Goal: Task Accomplishment & Management: Complete application form

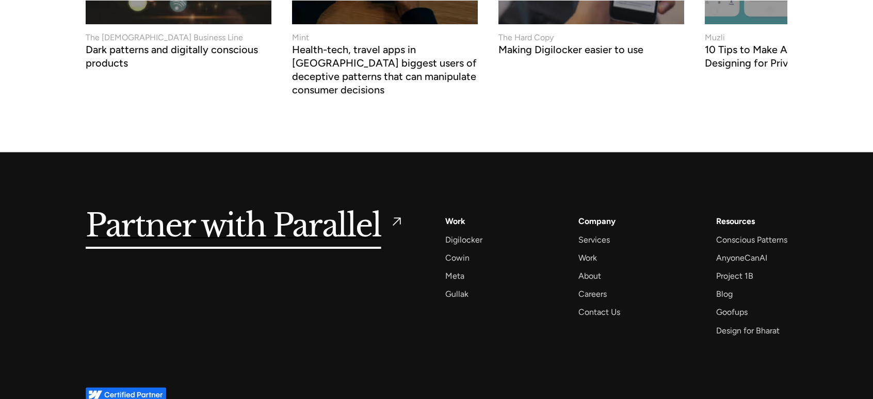
scroll to position [4002, 0]
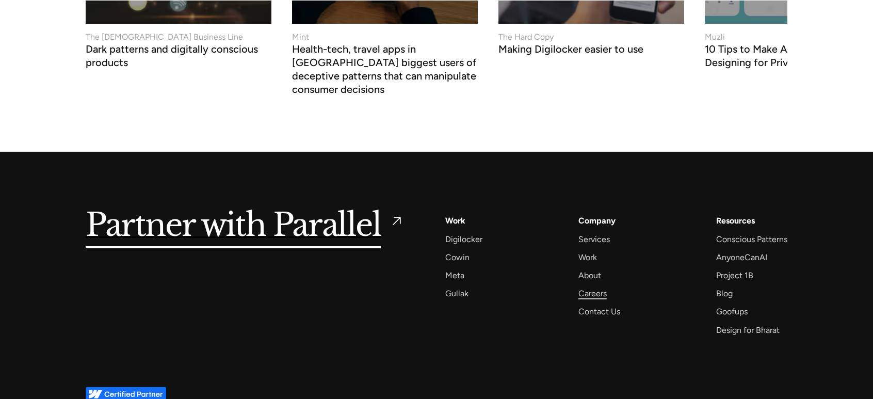
click at [594, 286] on div "Careers" at bounding box center [592, 293] width 28 height 14
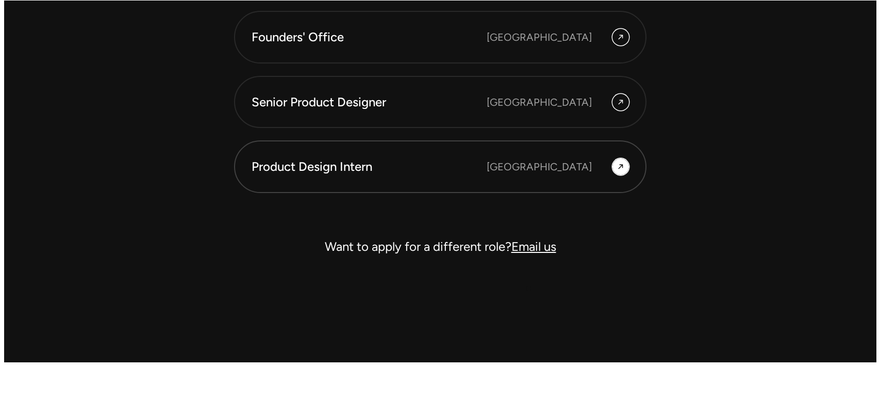
scroll to position [3066, 0]
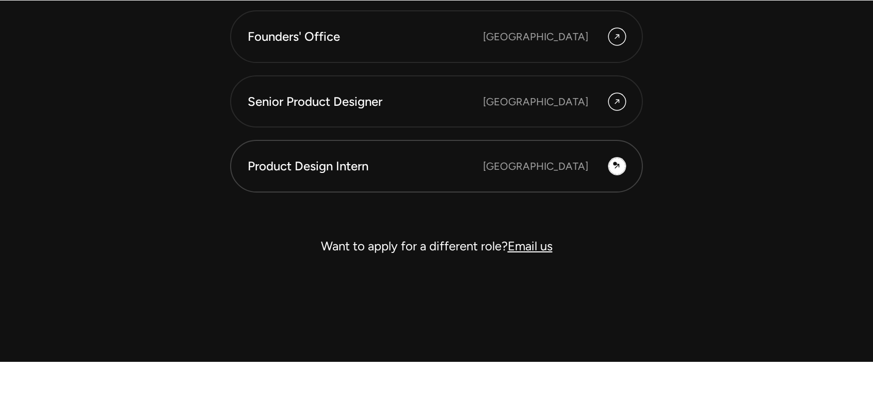
click at [615, 163] on icon at bounding box center [617, 166] width 8 height 12
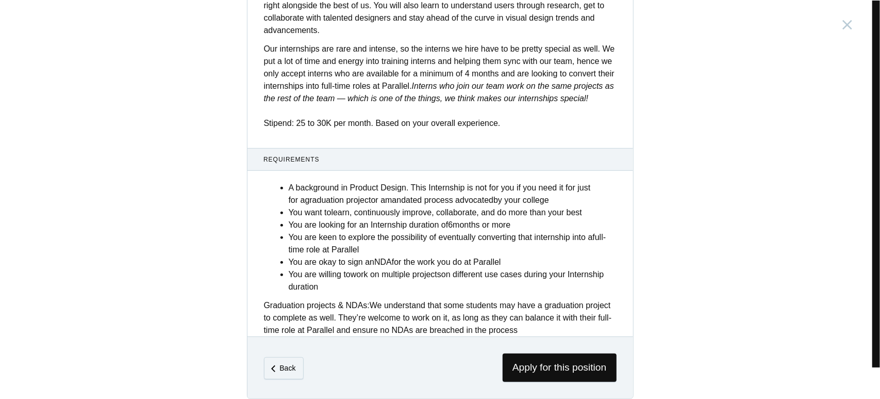
scroll to position [382, 0]
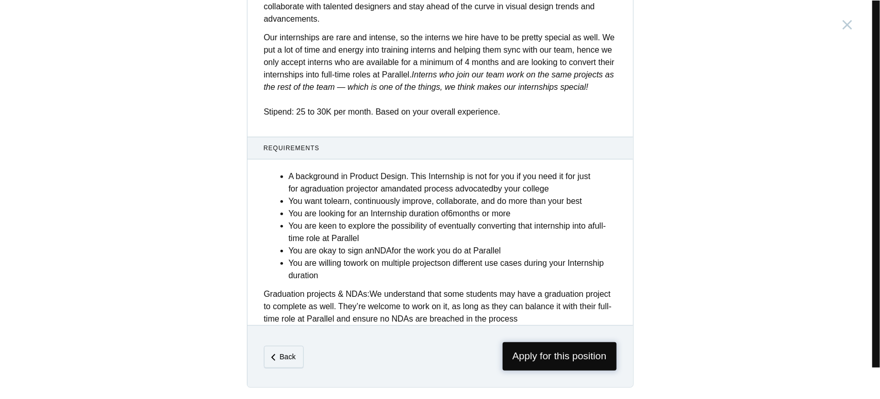
click at [530, 357] on span "Apply for this position" at bounding box center [560, 356] width 114 height 28
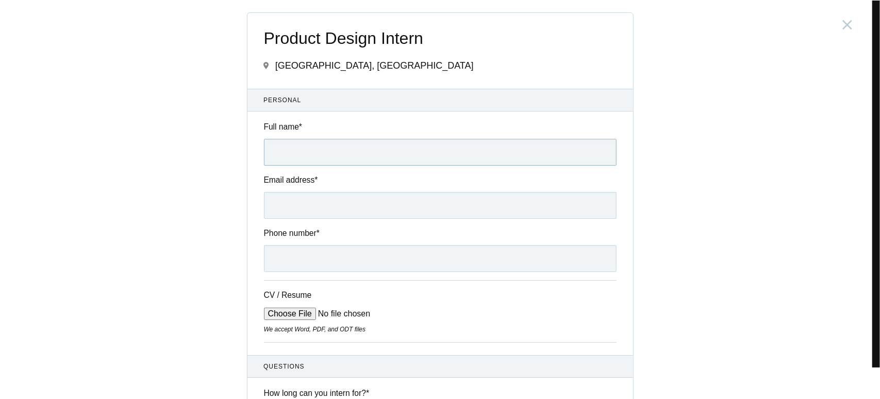
click at [286, 151] on input "Full name *" at bounding box center [440, 152] width 353 height 27
click at [301, 156] on input "Full name *" at bounding box center [440, 152] width 353 height 27
type input "Sandhya BS"
type input "sandhyabs34@gmail.com"
type input "8197567092"
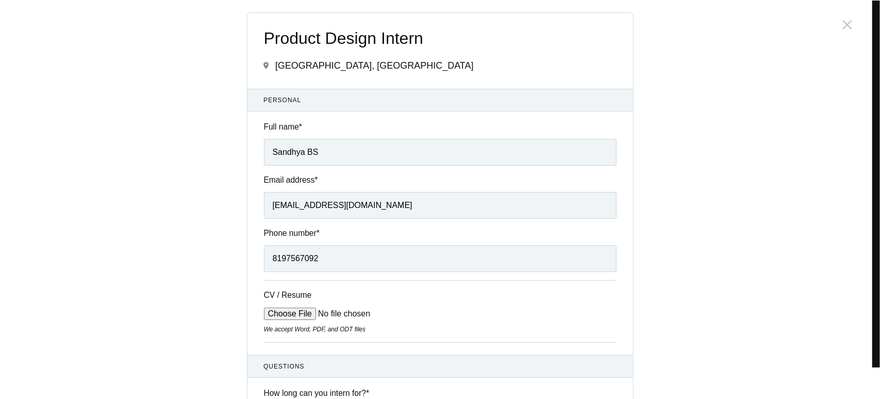
click at [264, 307] on input "CV / Resume" at bounding box center [342, 313] width 156 height 12
type input "C:\fakepath\sandhya_resume (3).pdf"
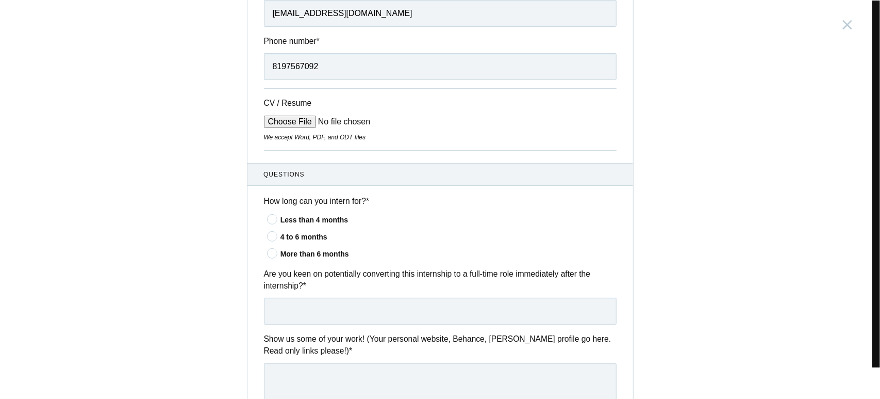
scroll to position [194, 0]
click at [266, 219] on icon at bounding box center [272, 217] width 19 height 7
click at [0, 0] on input"] "Less than 4 months" at bounding box center [0, 0] width 0 height 0
click at [310, 314] on input "text" at bounding box center [440, 309] width 353 height 27
type input "Yes"
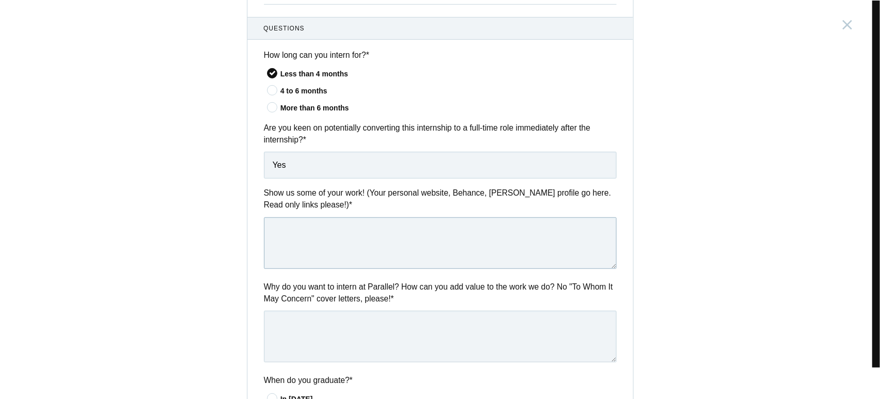
scroll to position [338, 0]
click at [301, 244] on textarea at bounding box center [440, 243] width 353 height 52
paste textarea "https://www.behance.net/sandhyaraj23"
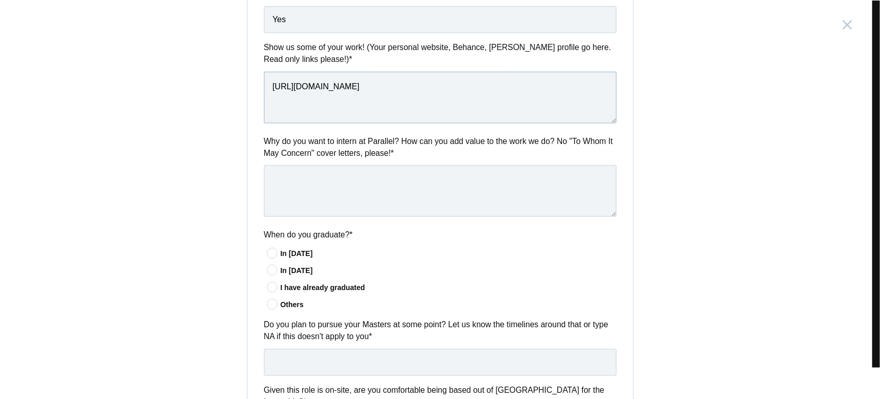
scroll to position [484, 0]
type textarea "https://www.behance.net/sandhyaraj23"
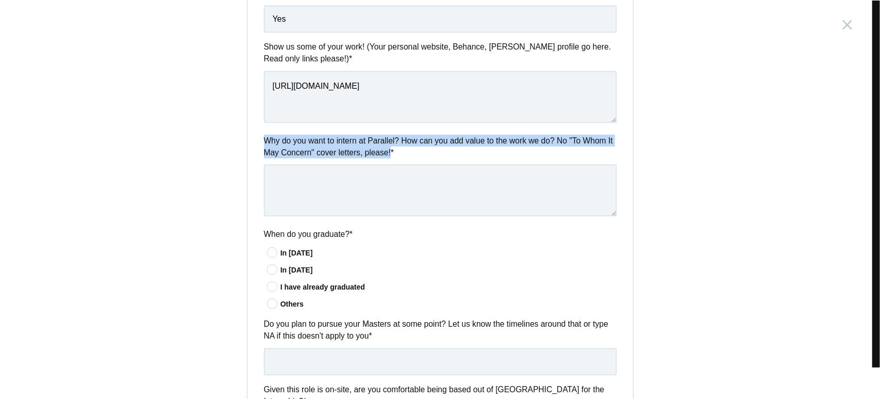
drag, startPoint x: 257, startPoint y: 132, endPoint x: 388, endPoint y: 156, distance: 133.1
click at [388, 156] on div "Questions How long can you intern for? * Less than 4 months 4 to 6 months More …" at bounding box center [441, 241] width 386 height 741
copy label "Why do you want to intern at Parallel? How can you add value to the work we do?…"
click at [388, 156] on label "Why do you want to intern at Parallel? How can you add value to the work we do?…" at bounding box center [440, 147] width 353 height 24
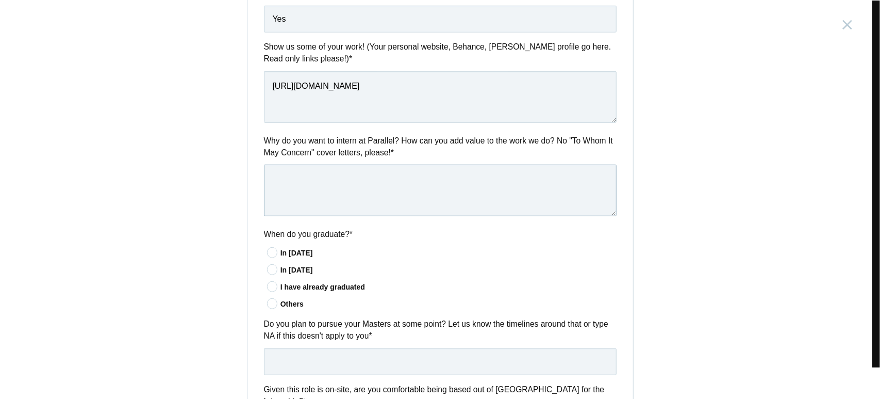
click at [369, 191] on textarea at bounding box center [440, 191] width 353 height 52
paste textarea "I’m eager to intern at Parallel because I admire how the company blends creativ…"
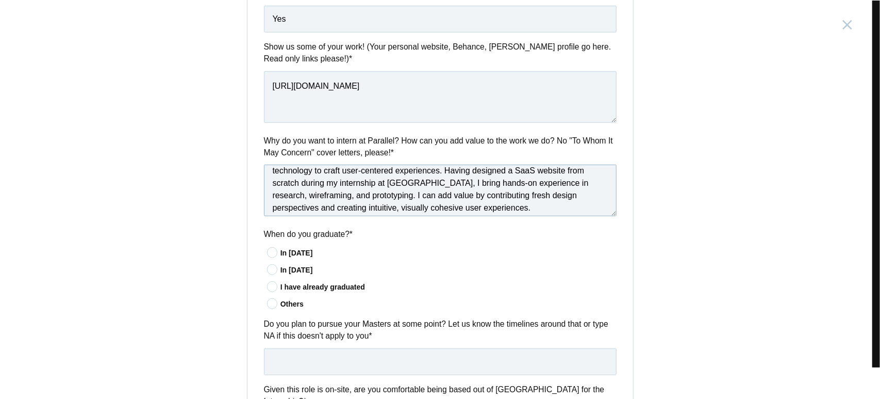
scroll to position [0, 0]
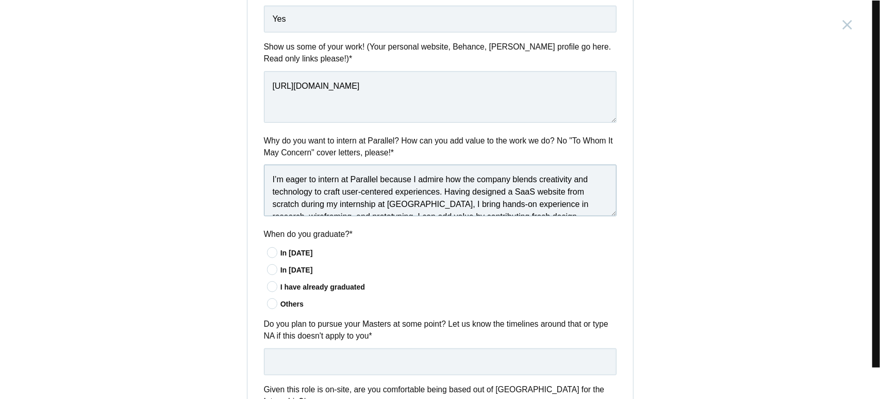
click at [266, 181] on textarea "I’m eager to intern at Parallel because I admire how the company blends creativ…" at bounding box center [440, 191] width 353 height 52
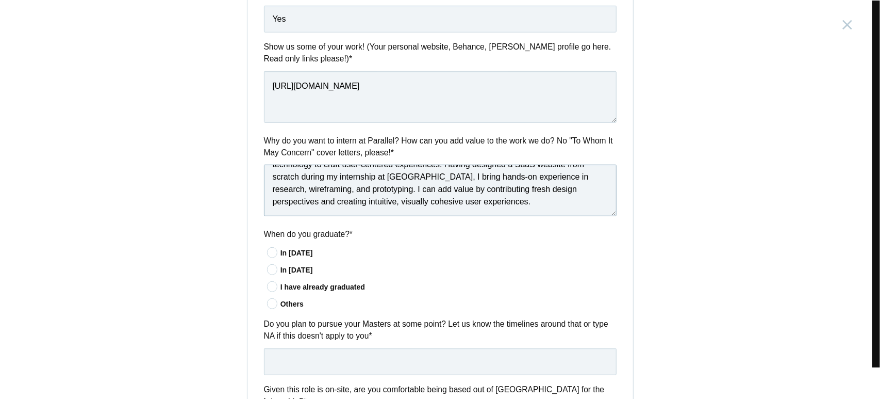
type textarea "I’m eager to intern at Parallel because I admire how the company blends creativ…"
click at [268, 287] on icon at bounding box center [272, 286] width 19 height 7
click at [0, 0] on input"] "I have already graduated" at bounding box center [0, 0] width 0 height 0
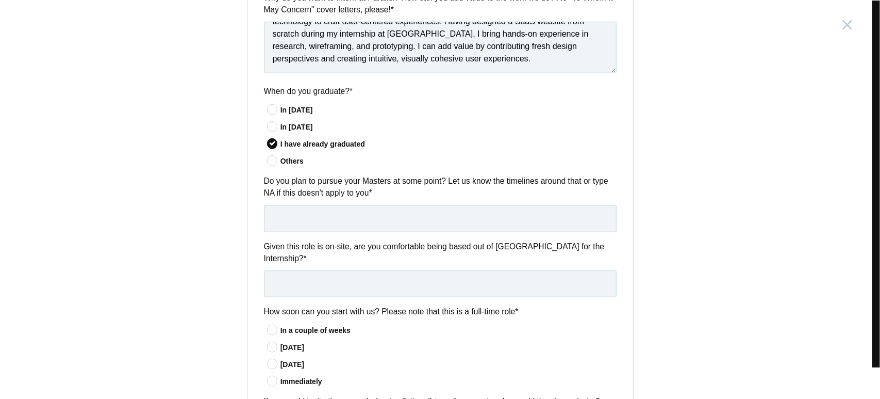
scroll to position [627, 0]
click at [353, 222] on input "text" at bounding box center [440, 218] width 353 height 27
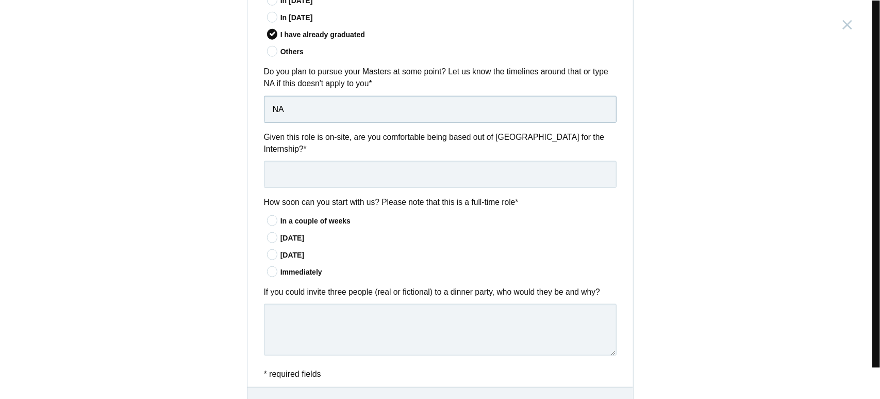
scroll to position [785, 0]
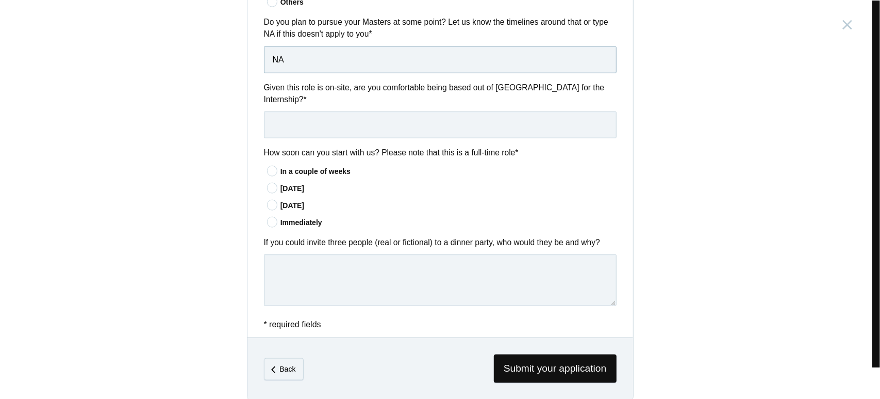
type input "NA"
click at [351, 121] on input "text" at bounding box center [440, 124] width 353 height 27
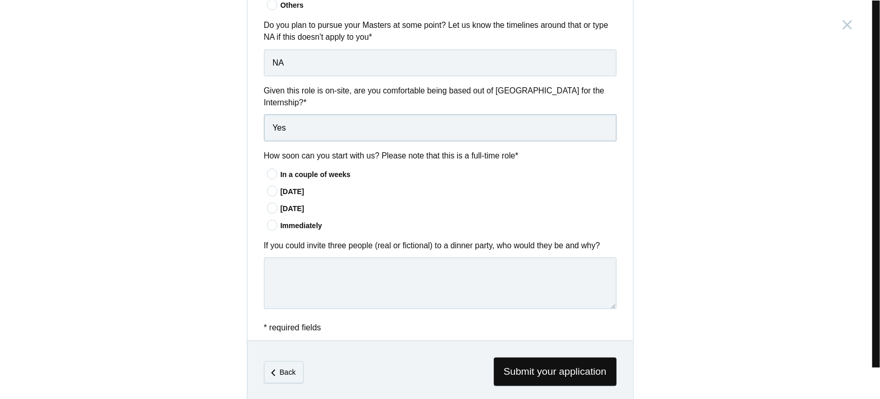
scroll to position [783, 0]
type input "Yes"
click at [268, 221] on icon at bounding box center [272, 224] width 19 height 7
click at [0, 0] on input"] "Immediately" at bounding box center [0, 0] width 0 height 0
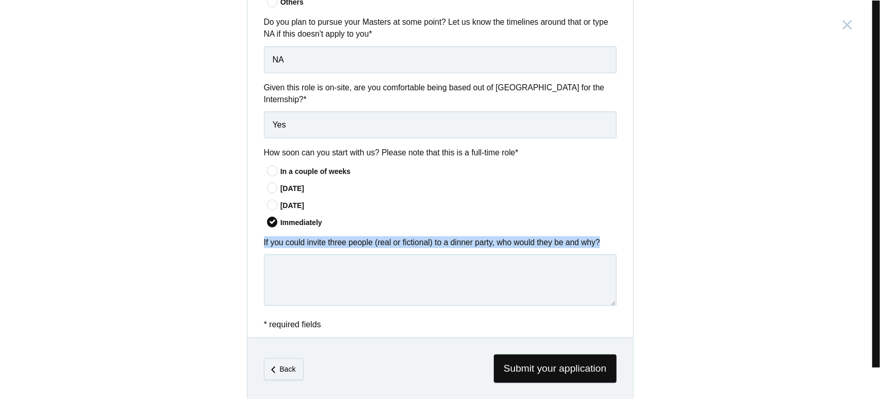
drag, startPoint x: 249, startPoint y: 231, endPoint x: 613, endPoint y: 229, distance: 364.1
click at [613, 236] on div "If you could invite three people (real or fictional) to a dinner party, who wou…" at bounding box center [441, 272] width 386 height 73
copy label "If you could invite three people (real or fictional) to a dinner party, who wou…"
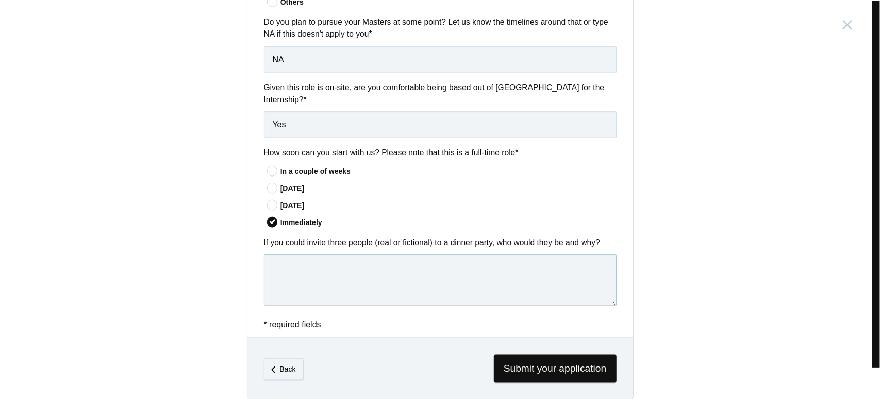
click at [415, 270] on textarea at bounding box center [440, 280] width 353 height 52
paste textarea "I’d invite Steve Jobs, Don Norman, and Tony Stark. Steve Jobs for his visionary…"
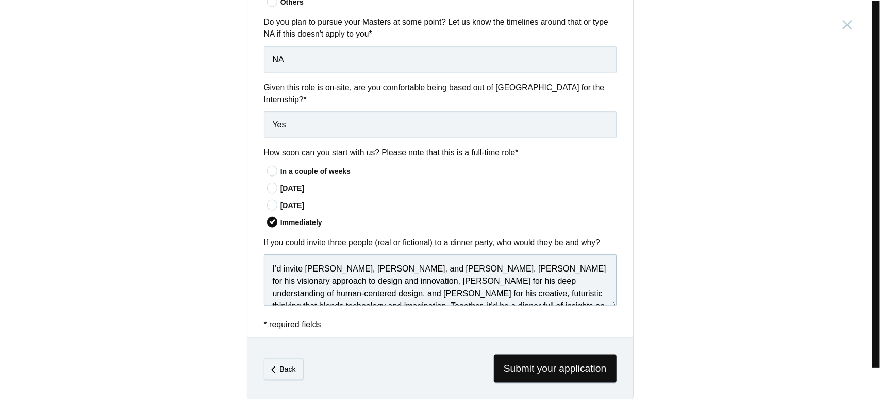
scroll to position [27, 0]
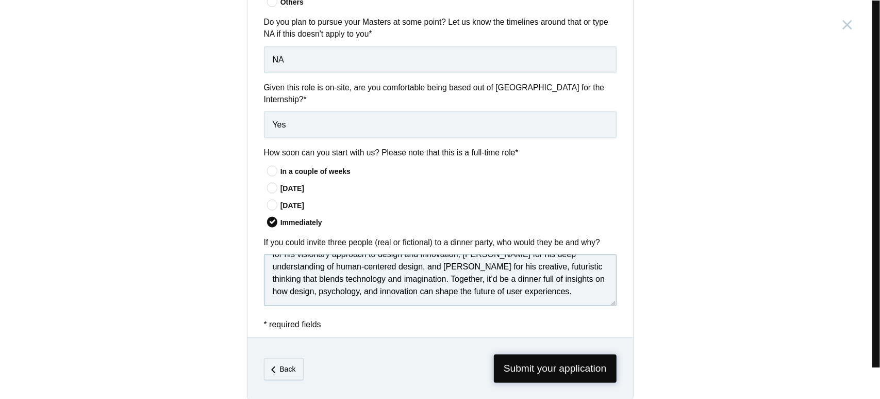
type textarea "I’d invite Steve Jobs, Don Norman, and Tony Stark. Steve Jobs for his visionary…"
click at [523, 354] on span "Submit your application" at bounding box center [555, 368] width 123 height 28
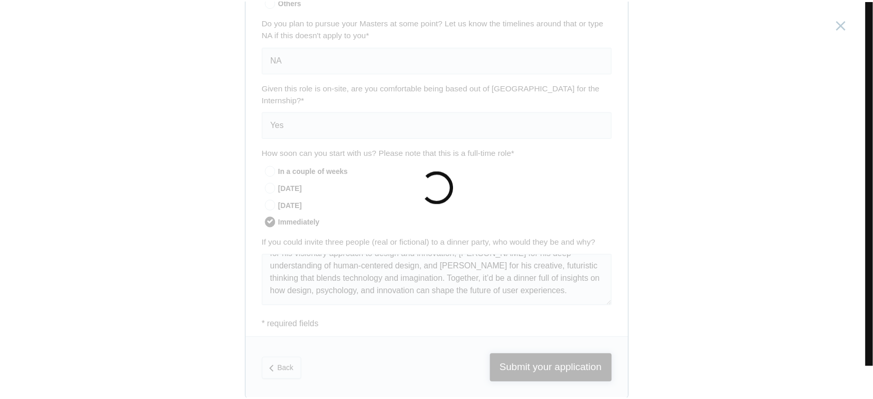
scroll to position [0, 0]
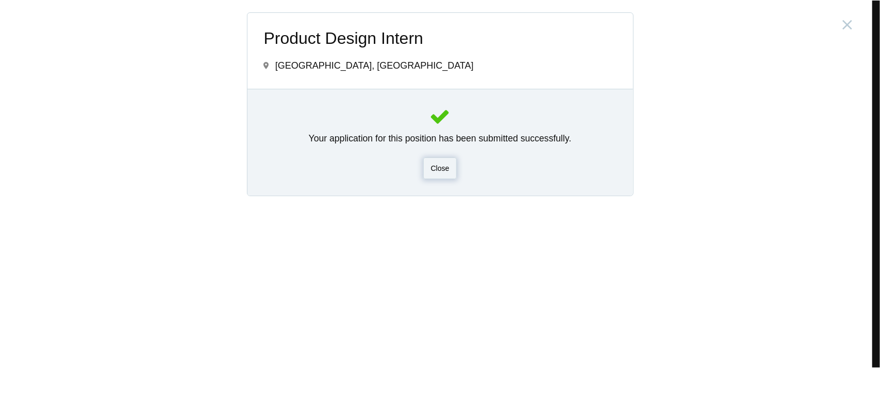
click at [441, 170] on span "Close" at bounding box center [440, 168] width 19 height 8
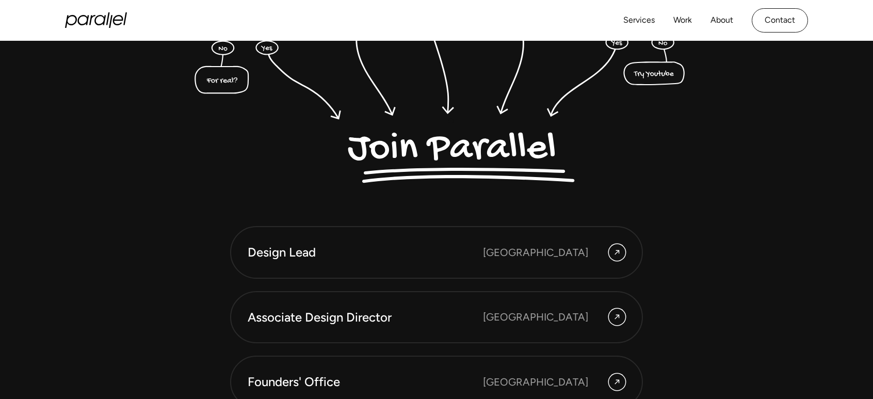
scroll to position [2717, 0]
